Goal: Navigation & Orientation: Locate item on page

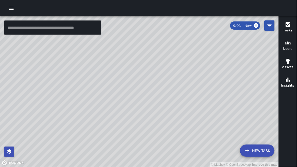
drag, startPoint x: 40, startPoint y: 65, endPoint x: 43, endPoint y: 74, distance: 10.4
click at [44, 74] on div "© Mapbox © OpenStreetMap Improve this map" at bounding box center [139, 91] width 279 height 151
drag, startPoint x: 200, startPoint y: 79, endPoint x: 254, endPoint y: 85, distance: 54.8
click at [254, 85] on div "© Mapbox © OpenStreetMap Improve this map" at bounding box center [139, 91] width 279 height 151
drag, startPoint x: 215, startPoint y: 72, endPoint x: 233, endPoint y: 78, distance: 18.4
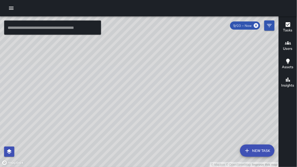
click at [216, 63] on div "© Mapbox © OpenStreetMap Improve this map" at bounding box center [139, 91] width 279 height 151
drag, startPoint x: 231, startPoint y: 76, endPoint x: 229, endPoint y: 67, distance: 9.7
click at [229, 67] on div "© Mapbox © OpenStreetMap Improve this map" at bounding box center [139, 91] width 279 height 151
drag, startPoint x: 226, startPoint y: 68, endPoint x: 218, endPoint y: 68, distance: 8.2
click at [218, 68] on div "© Mapbox © OpenStreetMap Improve this map" at bounding box center [139, 91] width 279 height 151
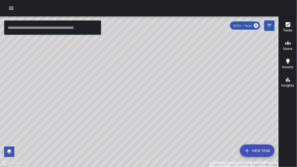
drag, startPoint x: 139, startPoint y: 36, endPoint x: 180, endPoint y: 68, distance: 51.8
click at [180, 68] on div "© Mapbox © OpenStreetMap Improve this map" at bounding box center [139, 91] width 279 height 151
drag, startPoint x: 208, startPoint y: 69, endPoint x: 169, endPoint y: 115, distance: 60.4
click at [169, 115] on div "© Mapbox © OpenStreetMap Improve this map" at bounding box center [139, 91] width 279 height 151
drag, startPoint x: 169, startPoint y: 102, endPoint x: 187, endPoint y: 125, distance: 29.6
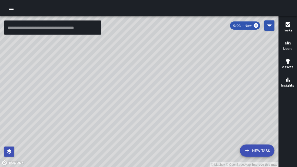
click at [187, 125] on div "© Mapbox © OpenStreetMap Improve this map" at bounding box center [139, 91] width 279 height 151
click at [185, 93] on div "© Mapbox © OpenStreetMap Improve this map" at bounding box center [139, 91] width 279 height 151
drag, startPoint x: 156, startPoint y: 116, endPoint x: 175, endPoint y: 110, distance: 19.5
click at [175, 110] on div "© Mapbox © OpenStreetMap Improve this map" at bounding box center [139, 91] width 279 height 151
drag, startPoint x: 208, startPoint y: 115, endPoint x: 187, endPoint y: 105, distance: 23.4
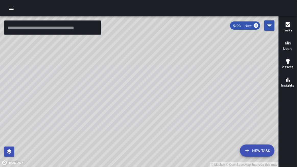
click at [187, 105] on div "© Mapbox © OpenStreetMap Improve this map" at bounding box center [139, 91] width 279 height 151
drag, startPoint x: 182, startPoint y: 136, endPoint x: 182, endPoint y: 81, distance: 55.5
click at [182, 81] on div "© Mapbox © OpenStreetMap Improve this map" at bounding box center [139, 91] width 279 height 151
drag, startPoint x: 182, startPoint y: 76, endPoint x: 182, endPoint y: 84, distance: 7.7
click at [182, 84] on div "© Mapbox © OpenStreetMap Improve this map" at bounding box center [139, 91] width 279 height 151
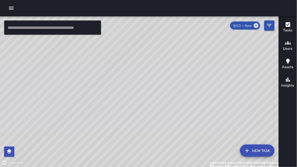
drag, startPoint x: 182, startPoint y: 83, endPoint x: 170, endPoint y: 104, distance: 24.8
click at [170, 104] on div "© Mapbox © OpenStreetMap Improve this map" at bounding box center [139, 91] width 279 height 151
drag, startPoint x: 204, startPoint y: 155, endPoint x: 192, endPoint y: 130, distance: 27.7
click at [193, 131] on div "© Mapbox © OpenStreetMap Improve this map" at bounding box center [139, 91] width 279 height 151
drag, startPoint x: 155, startPoint y: 58, endPoint x: 157, endPoint y: 82, distance: 23.6
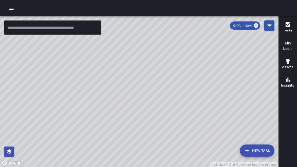
click at [157, 81] on div "© Mapbox © OpenStreetMap Improve this map" at bounding box center [139, 91] width 279 height 151
drag, startPoint x: 85, startPoint y: 69, endPoint x: 85, endPoint y: 72, distance: 2.8
click at [85, 72] on div "© Mapbox © OpenStreetMap Improve this map" at bounding box center [139, 91] width 279 height 151
drag, startPoint x: 36, startPoint y: 127, endPoint x: 34, endPoint y: 120, distance: 6.8
